Goal: Navigation & Orientation: Find specific page/section

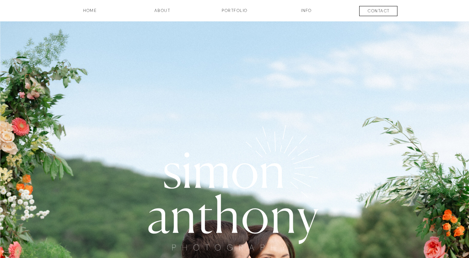
click at [232, 14] on h3 "Portfolio" at bounding box center [235, 13] width 52 height 12
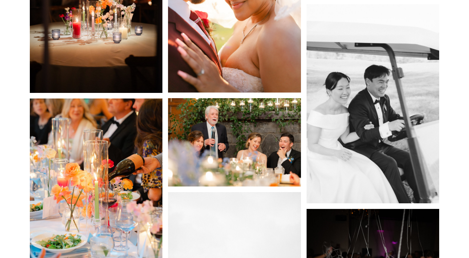
scroll to position [1955, 0]
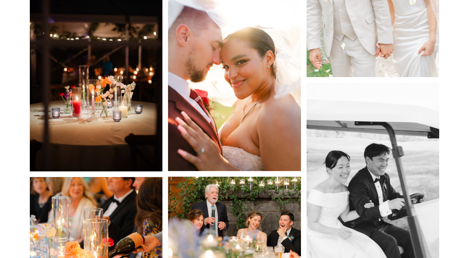
click at [263, 99] on img at bounding box center [234, 71] width 133 height 199
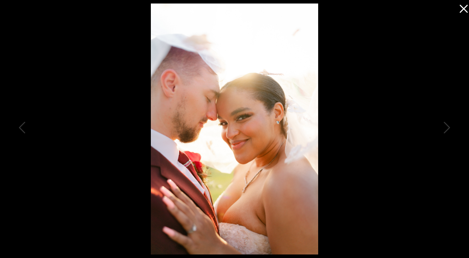
click at [458, 7] on icon at bounding box center [462, 7] width 14 height 14
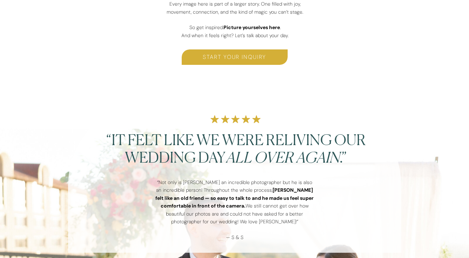
scroll to position [0, 0]
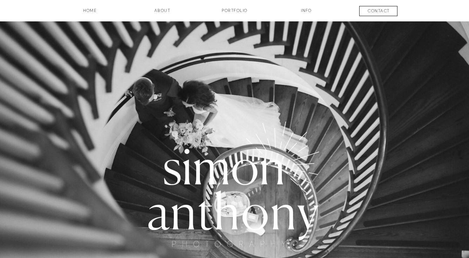
click at [228, 10] on h3 "Portfolio" at bounding box center [235, 13] width 52 height 12
click at [167, 11] on h3 "about" at bounding box center [162, 13] width 35 height 12
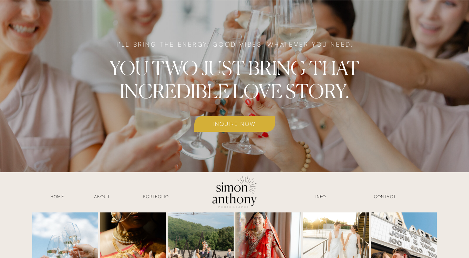
scroll to position [1809, 0]
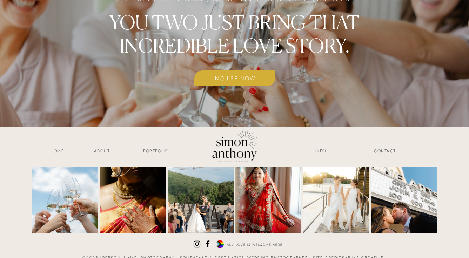
click at [315, 152] on h3 "INFO" at bounding box center [320, 152] width 35 height 8
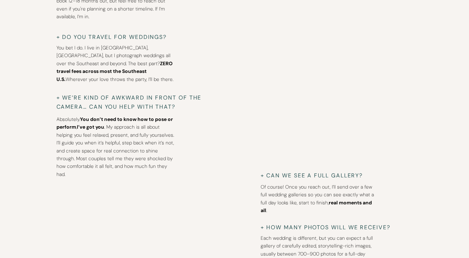
scroll to position [2877, 0]
